Goal: Find contact information: Find contact information

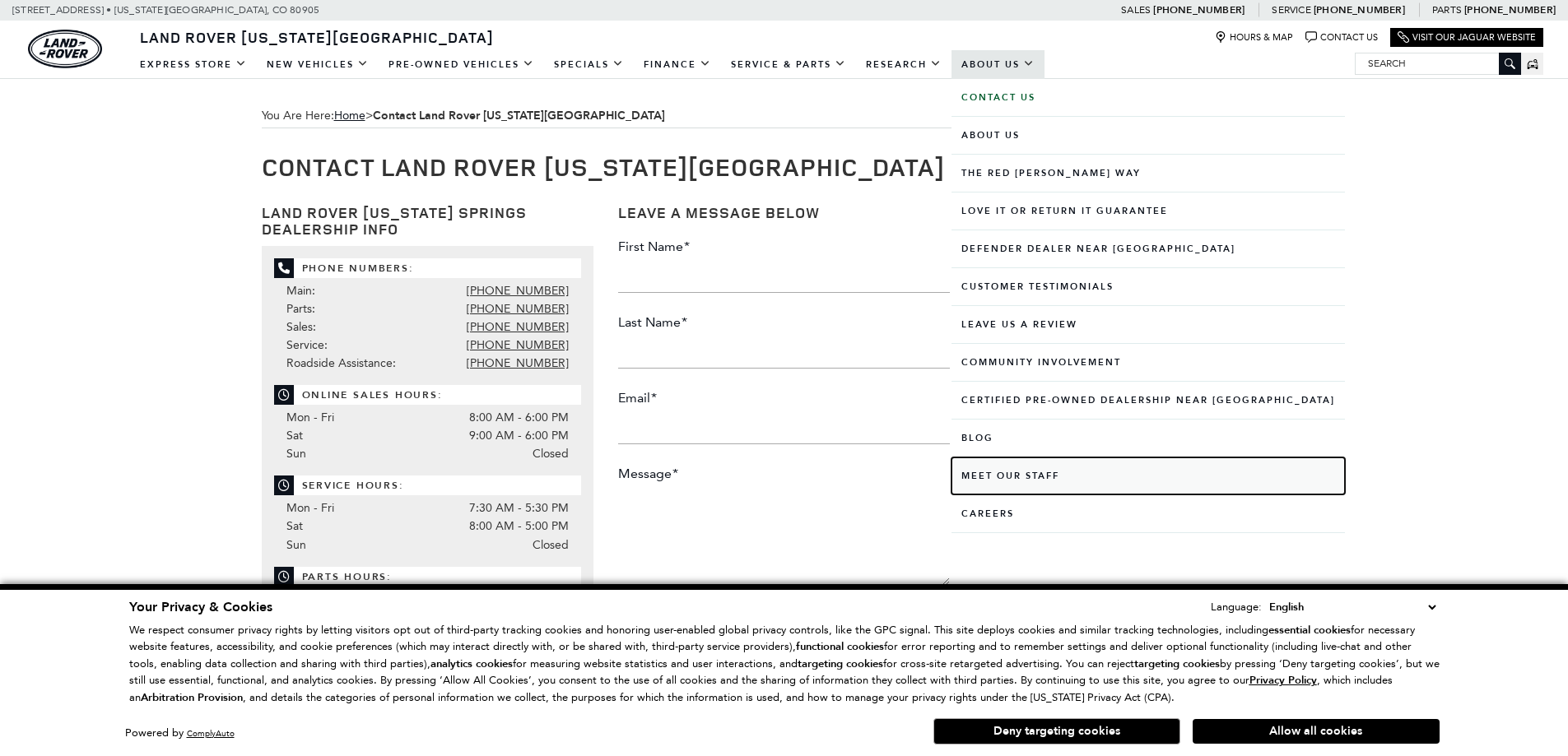
click at [1028, 471] on link "Meet Our Staff" at bounding box center [1148, 476] width 394 height 37
